Goal: Information Seeking & Learning: Check status

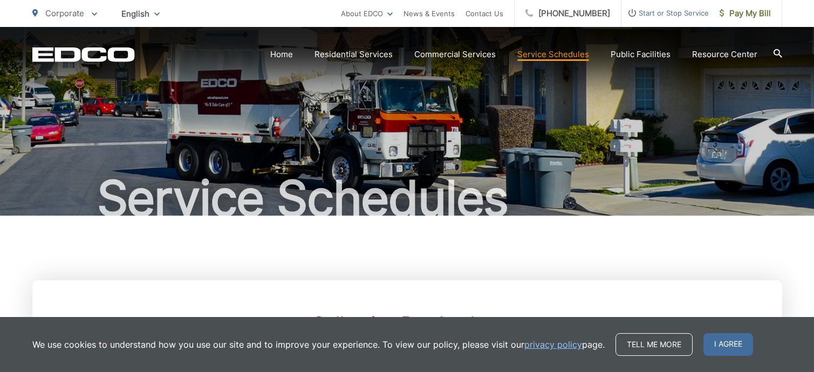
scroll to position [214, 0]
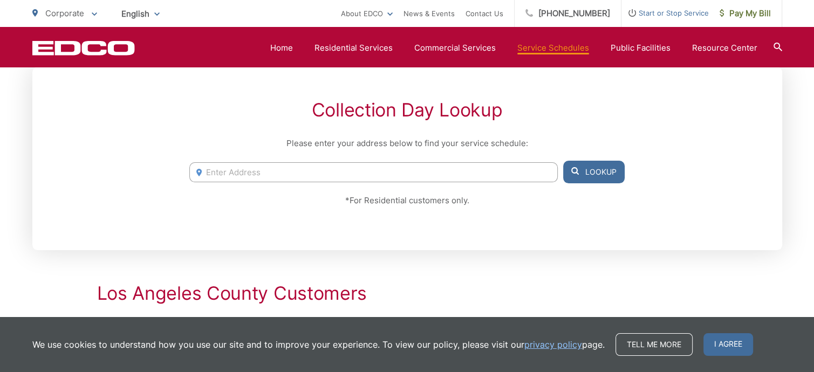
click at [285, 169] on input "Enter Address" at bounding box center [373, 172] width 368 height 20
click at [583, 176] on button "Lookup" at bounding box center [593, 172] width 61 height 23
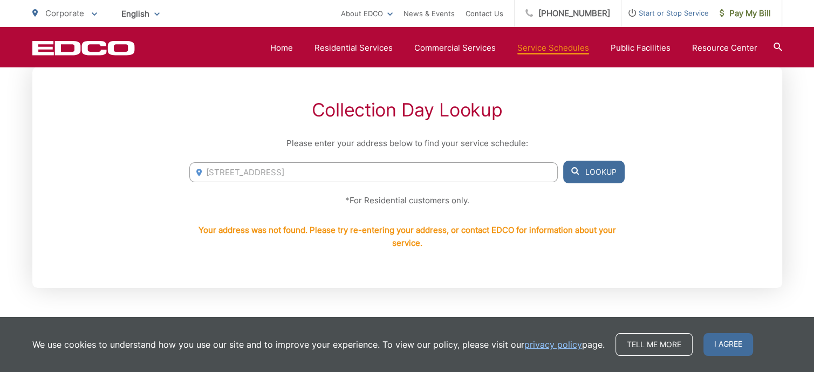
click at [345, 173] on input "[STREET_ADDRESS]" at bounding box center [373, 172] width 368 height 20
drag, startPoint x: 282, startPoint y: 174, endPoint x: 221, endPoint y: 176, distance: 61.0
click at [221, 176] on input "[STREET_ADDRESS]" at bounding box center [373, 172] width 368 height 20
click at [600, 176] on button "Lookup" at bounding box center [593, 172] width 61 height 23
click at [310, 177] on input "[STREET_ADDRESS]" at bounding box center [373, 172] width 368 height 20
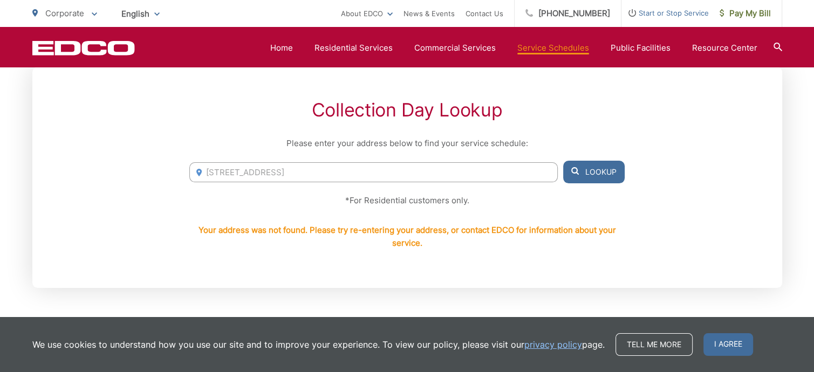
click at [590, 183] on button "Lookup" at bounding box center [593, 172] width 61 height 23
click at [220, 174] on input "[STREET_ADDRESS]" at bounding box center [373, 172] width 368 height 20
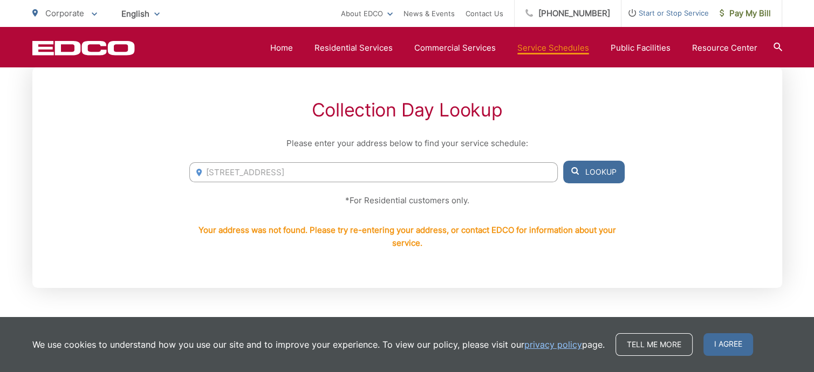
drag, startPoint x: 276, startPoint y: 173, endPoint x: 152, endPoint y: 166, distance: 124.3
click at [152, 166] on div "Collection Day Lookup Please enter your address below to find your service sche…" at bounding box center [407, 177] width 750 height 221
click at [229, 177] on input "[STREET_ADDRESS]" at bounding box center [373, 172] width 368 height 20
click at [265, 172] on input "[STREET_ADDRESS]" at bounding box center [373, 172] width 368 height 20
click at [268, 173] on input "[STREET_ADDRESS]" at bounding box center [373, 172] width 368 height 20
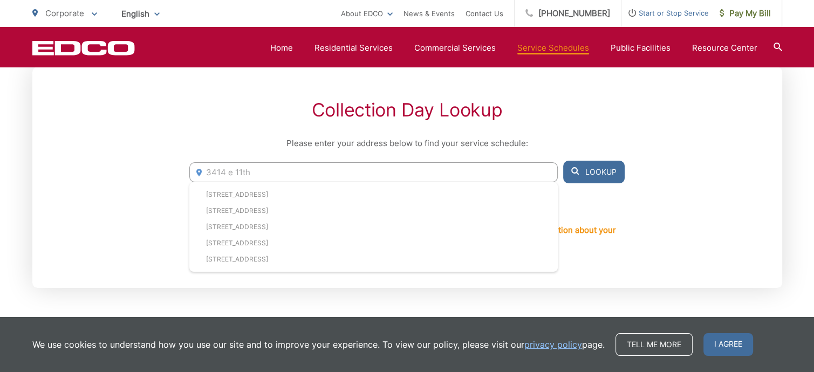
drag, startPoint x: 261, startPoint y: 171, endPoint x: 181, endPoint y: 168, distance: 79.9
click at [181, 168] on div "Collection Day Lookup Please enter your address below to find your service sche…" at bounding box center [407, 177] width 750 height 221
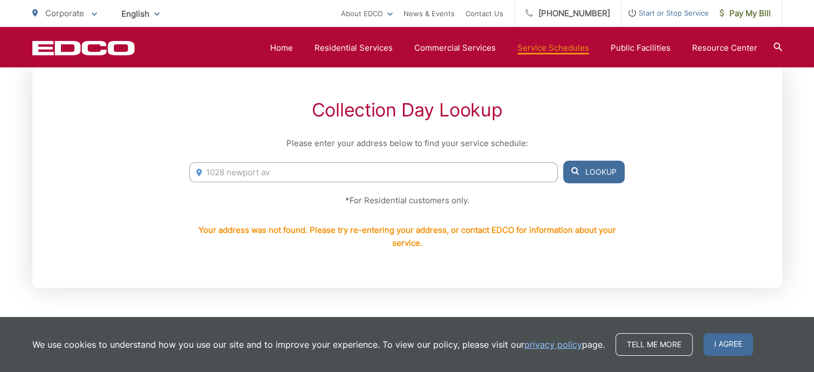
type input "[STREET_ADDRESS]"
drag, startPoint x: 289, startPoint y: 172, endPoint x: 206, endPoint y: 167, distance: 83.7
click at [206, 167] on input "[STREET_ADDRESS]" at bounding box center [373, 172] width 368 height 20
